Goal: Information Seeking & Learning: Learn about a topic

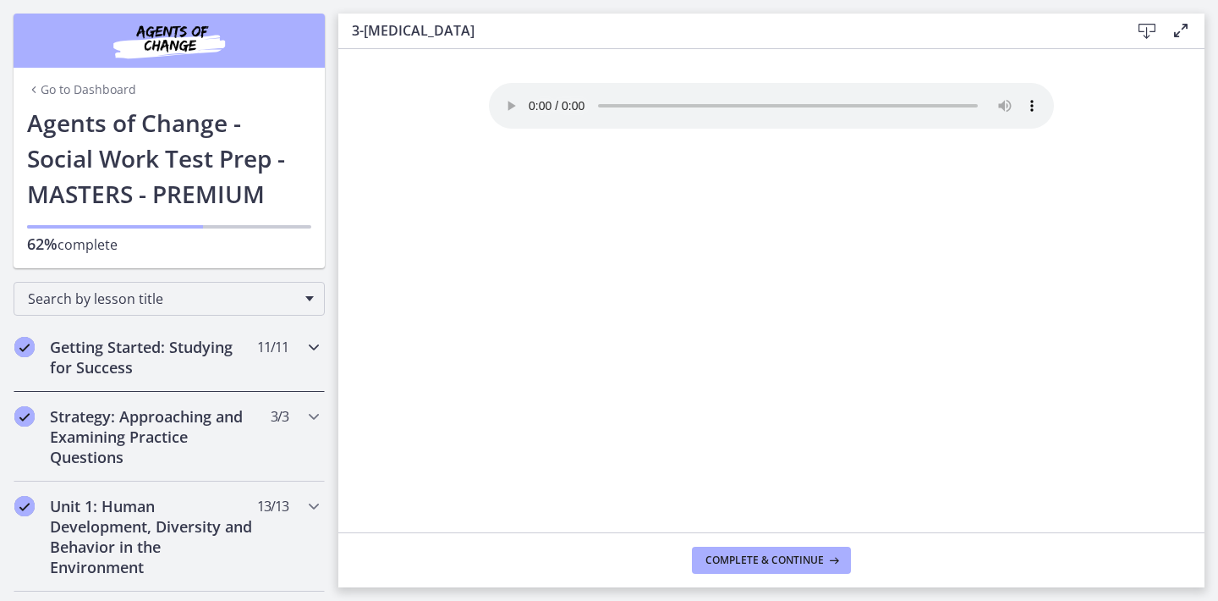
click at [308, 344] on icon "Chapters" at bounding box center [314, 347] width 20 height 20
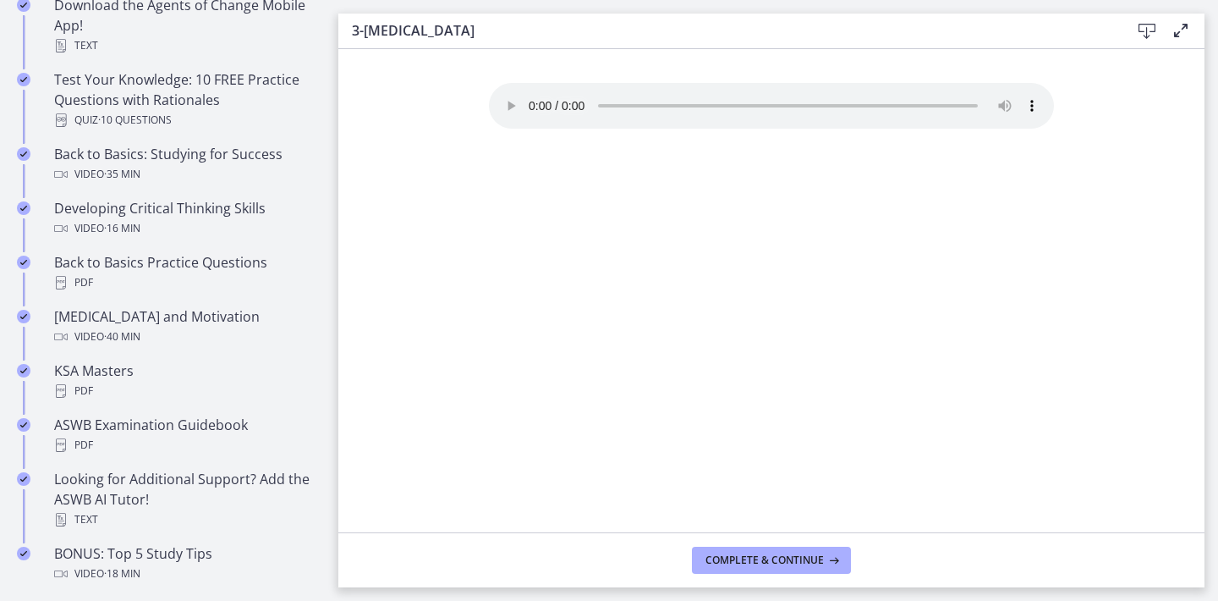
scroll to position [470, 0]
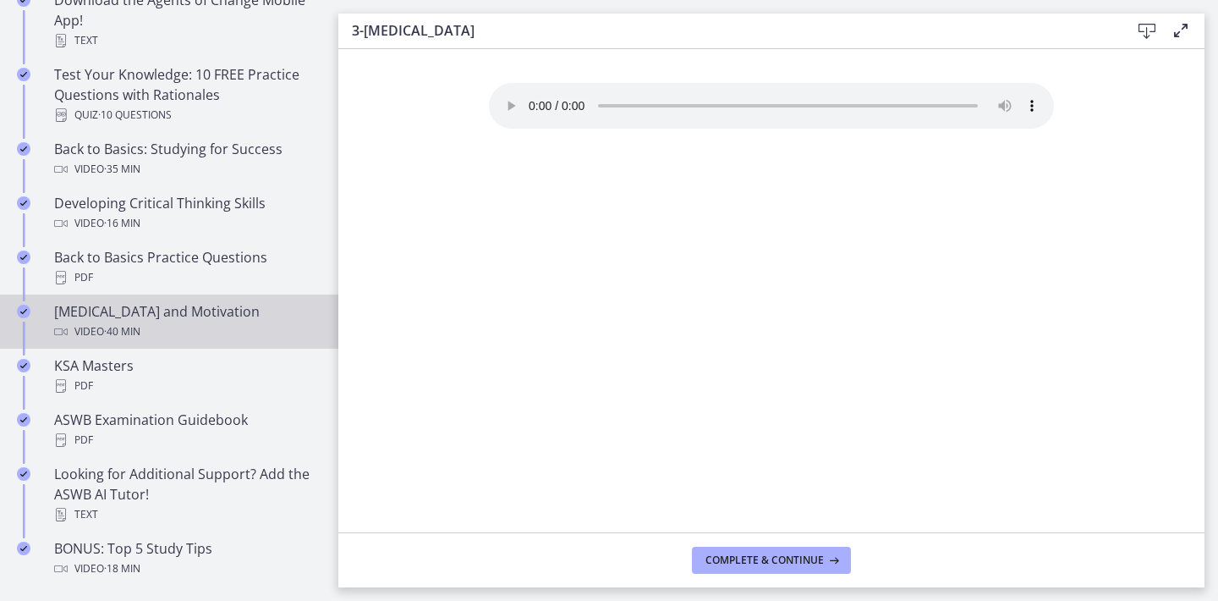
click at [253, 306] on div "[MEDICAL_DATA] and Motivation Video · 40 min" at bounding box center [186, 321] width 264 height 41
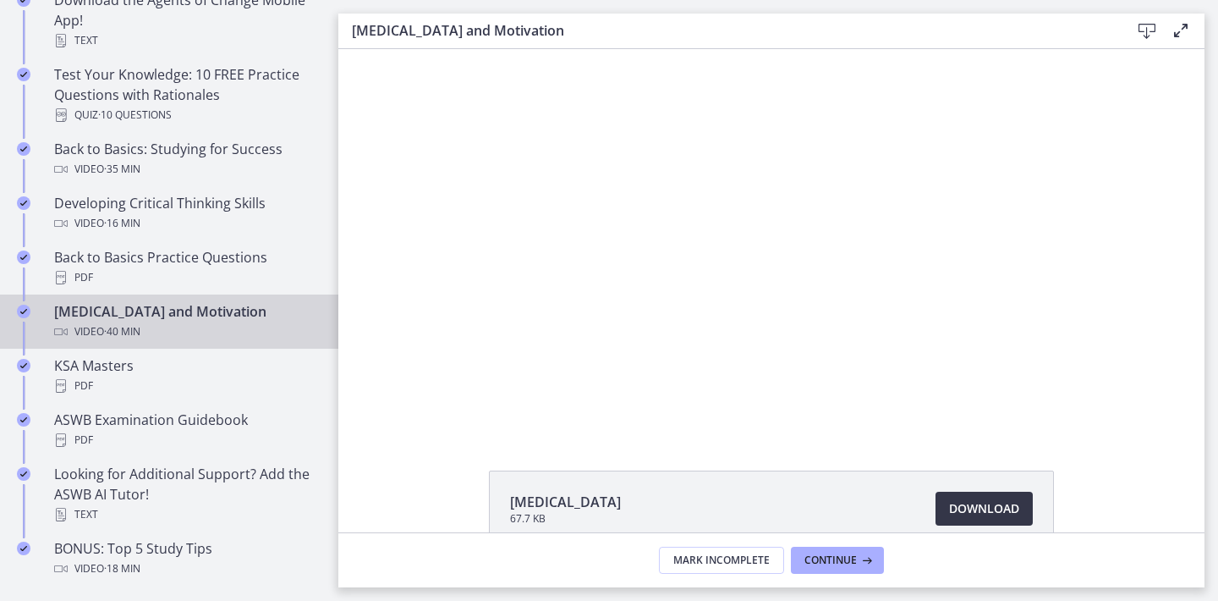
click at [974, 502] on span "Download Opens in a new window" at bounding box center [984, 508] width 70 height 20
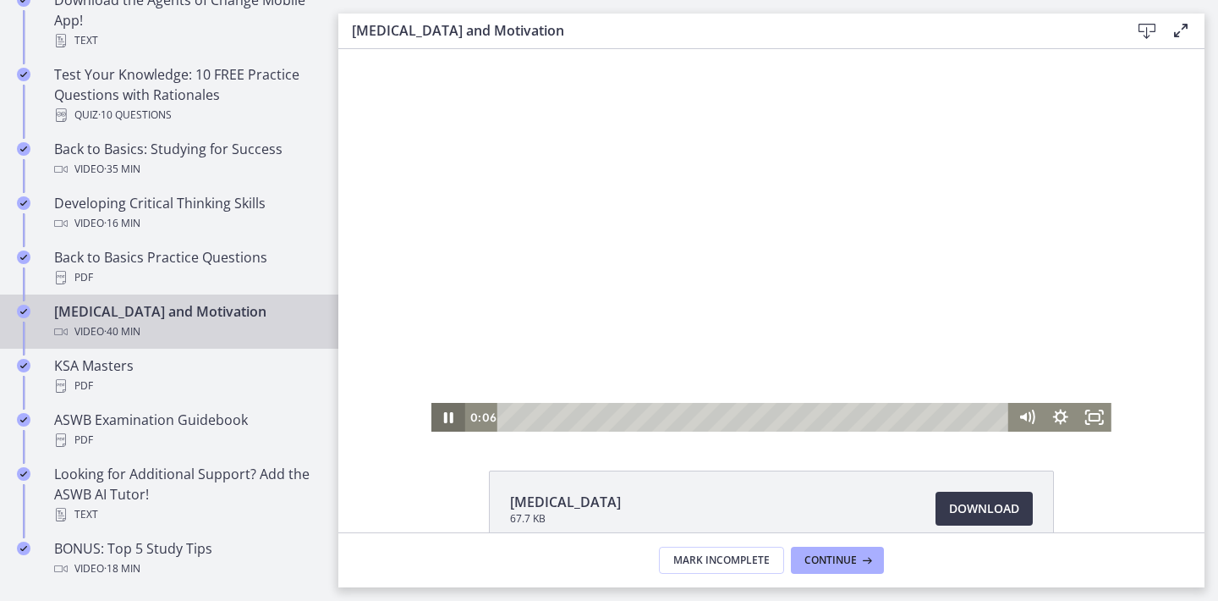
click at [449, 409] on icon "Pause" at bounding box center [449, 417] width 34 height 29
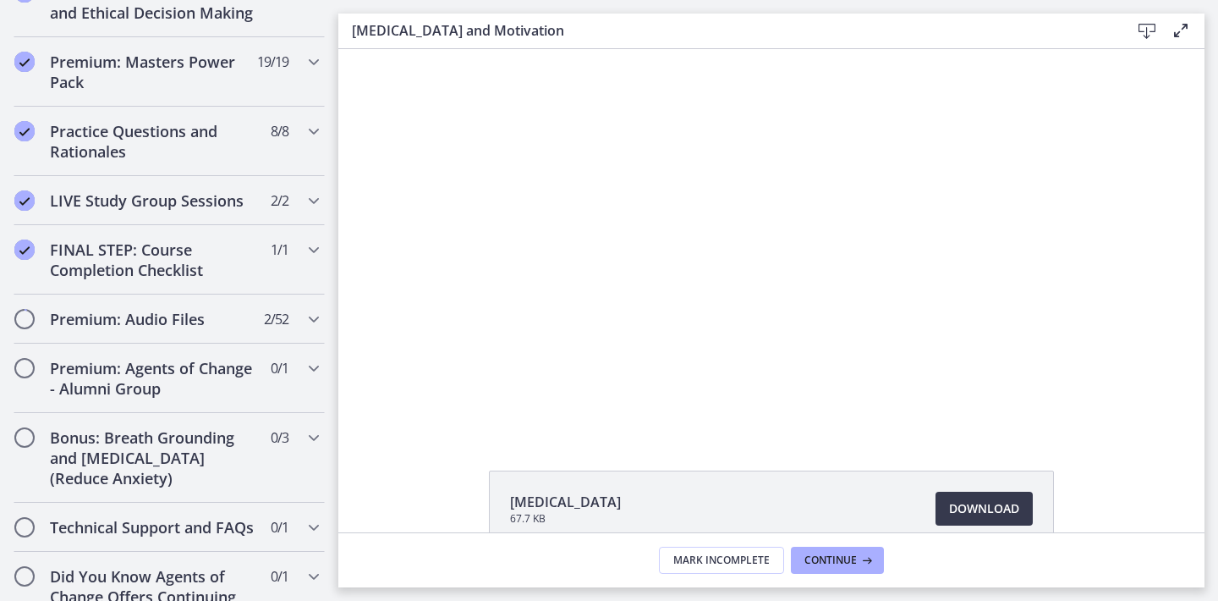
scroll to position [1493, 0]
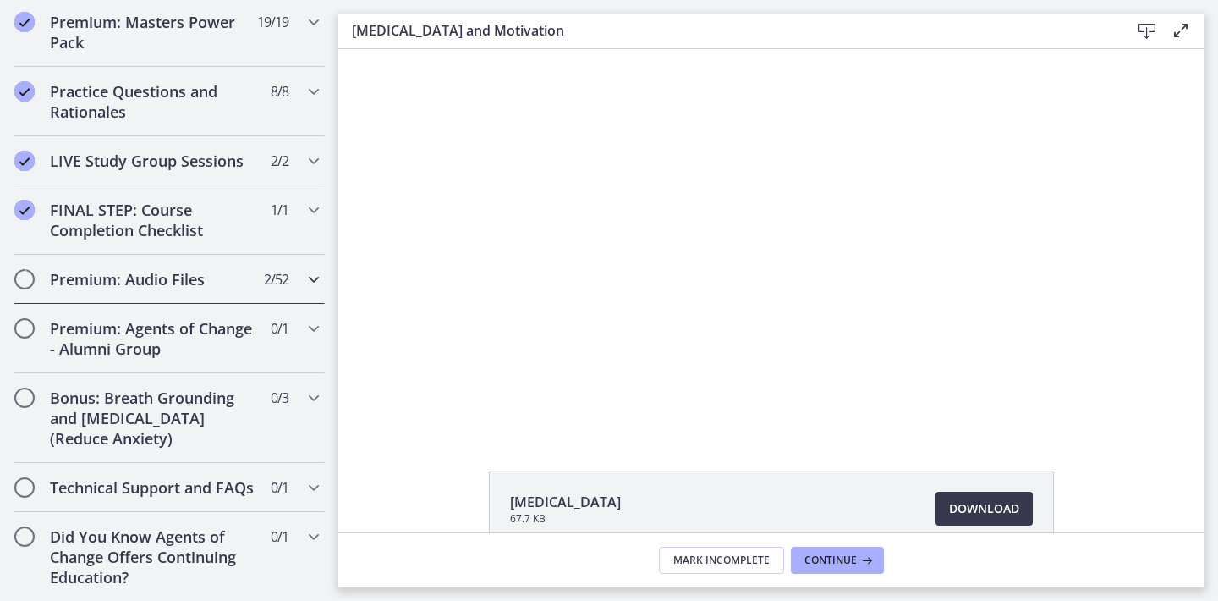
click at [295, 281] on div "Premium: Audio Files 2 / 52 Completed" at bounding box center [169, 279] width 311 height 49
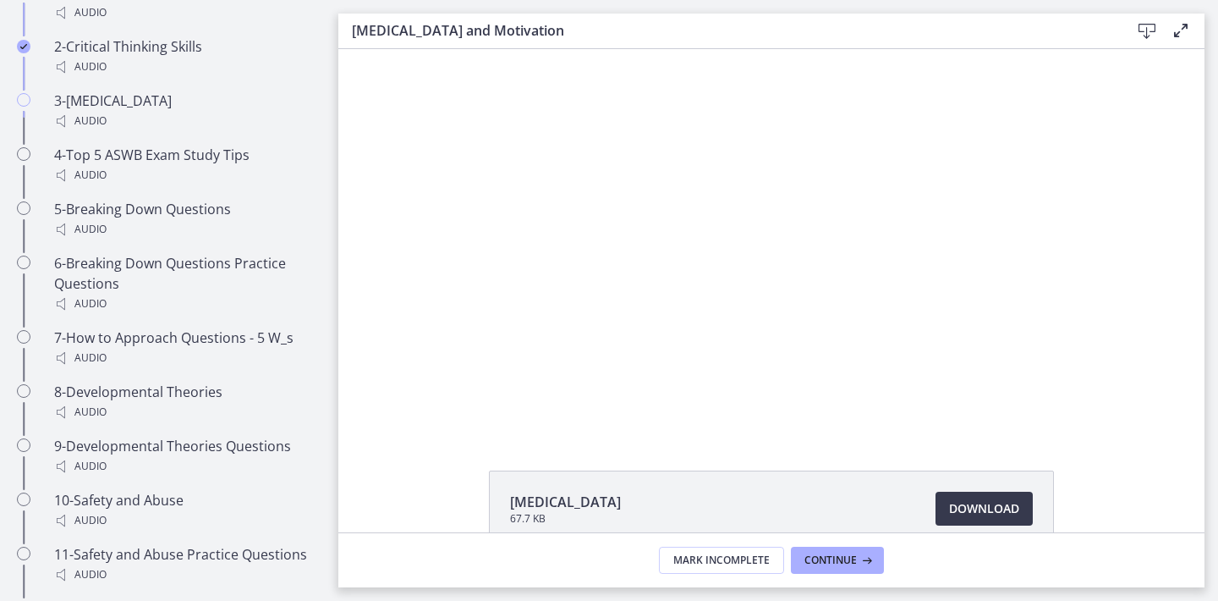
scroll to position [822, 0]
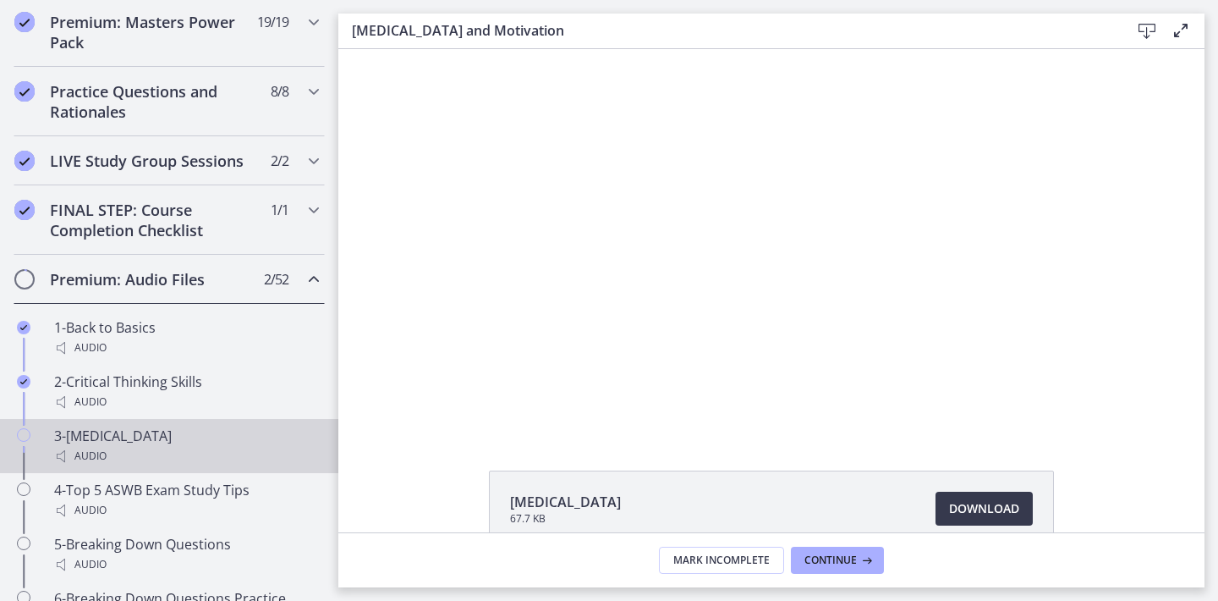
click at [119, 442] on div "3-[MEDICAL_DATA] Audio" at bounding box center [186, 446] width 264 height 41
